Goal: Information Seeking & Learning: Learn about a topic

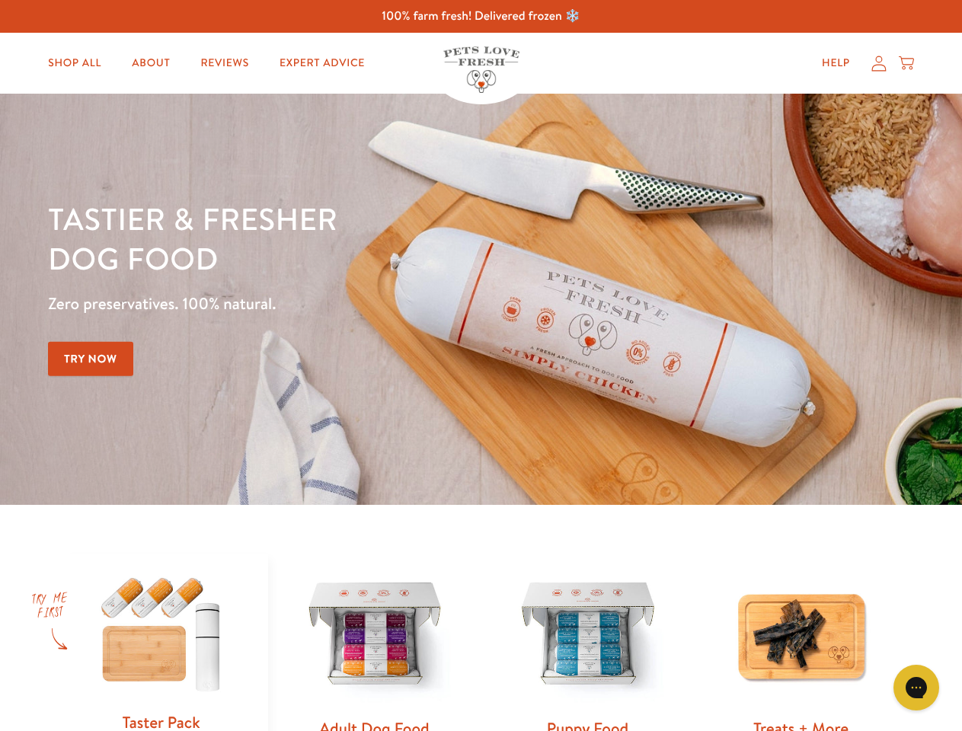
click at [481, 366] on div "Tastier & fresher dog food Zero preservatives. 100% natural. Try Now" at bounding box center [336, 299] width 577 height 201
click at [916, 688] on icon "Gorgias live chat" at bounding box center [916, 687] width 14 height 14
